Goal: Task Accomplishment & Management: Complete application form

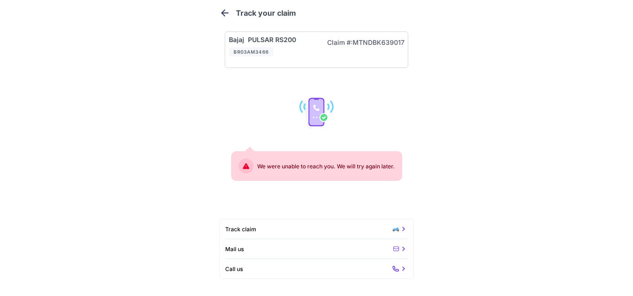
click at [397, 267] on icon at bounding box center [395, 268] width 7 height 7
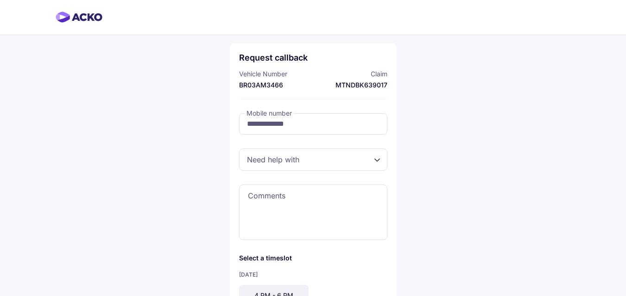
click at [289, 163] on div at bounding box center [313, 160] width 148 height 22
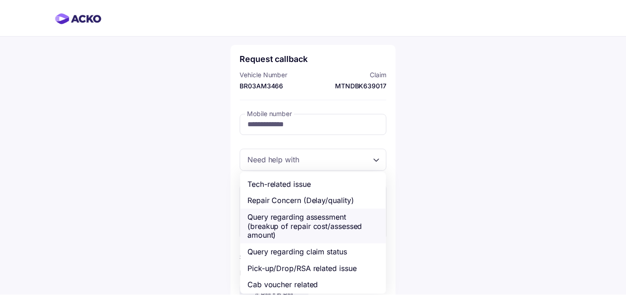
scroll to position [36, 0]
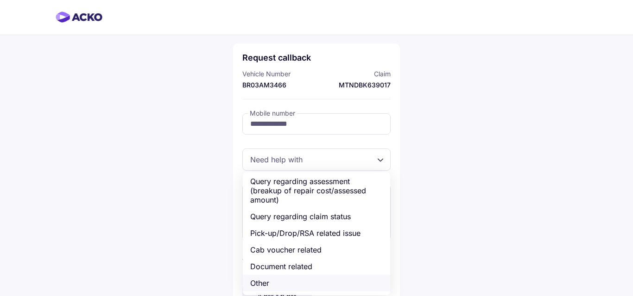
click at [275, 285] on div "Other" at bounding box center [316, 283] width 147 height 17
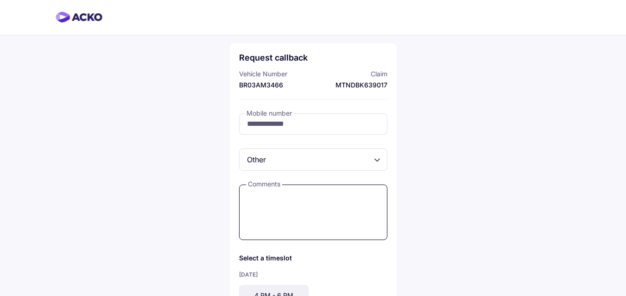
click at [272, 209] on textarea at bounding box center [313, 213] width 148 height 56
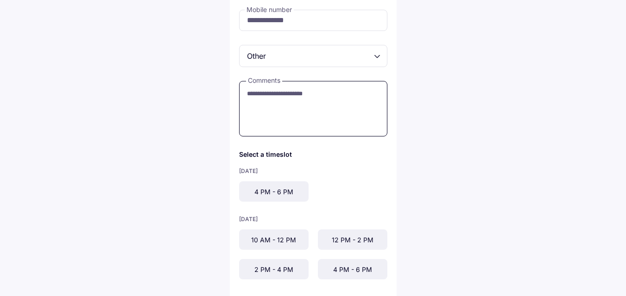
scroll to position [139, 0]
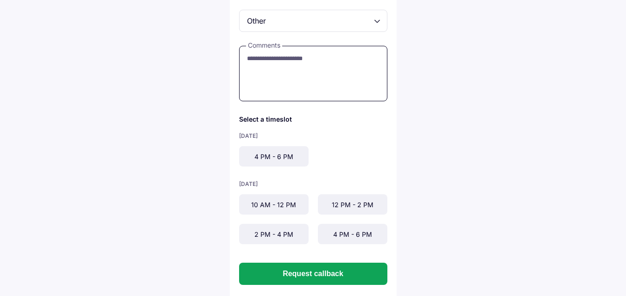
type textarea "**********"
click at [262, 155] on div "4 PM - 6 PM" at bounding box center [273, 156] width 69 height 20
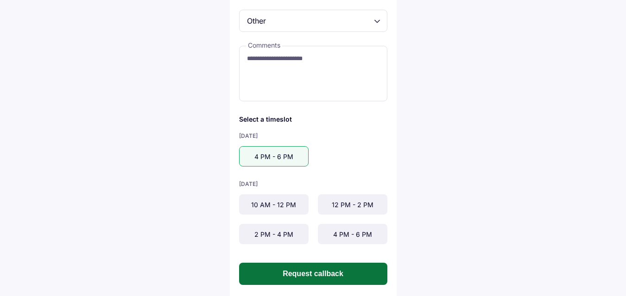
click at [311, 270] on button "Request callback" at bounding box center [313, 274] width 148 height 22
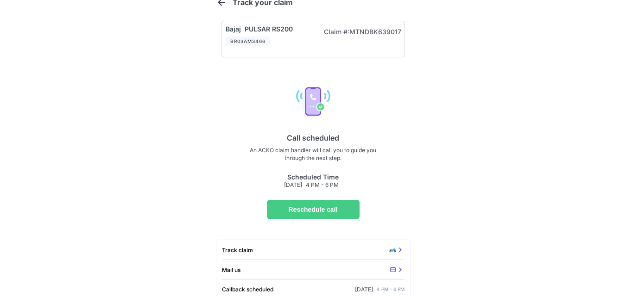
scroll to position [14, 0]
